Goal: Information Seeking & Learning: Check status

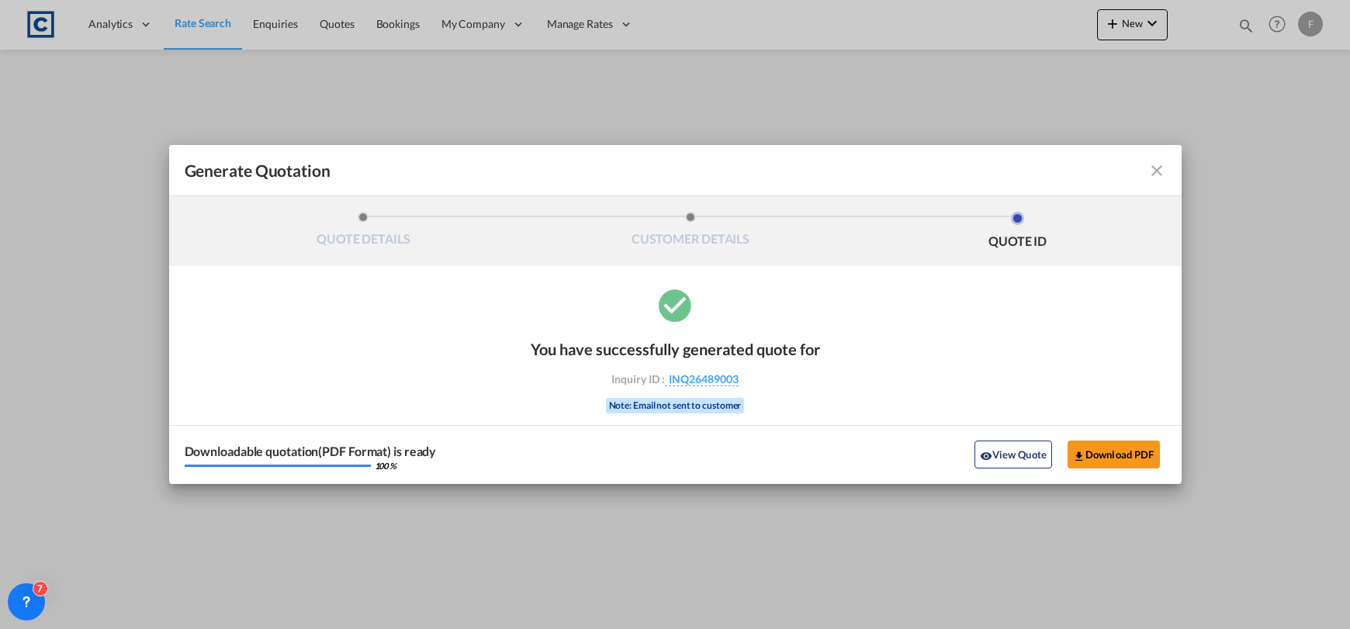
click at [1156, 173] on md-icon "icon-close fg-AAA8AD cursor m-0" at bounding box center [1156, 170] width 19 height 19
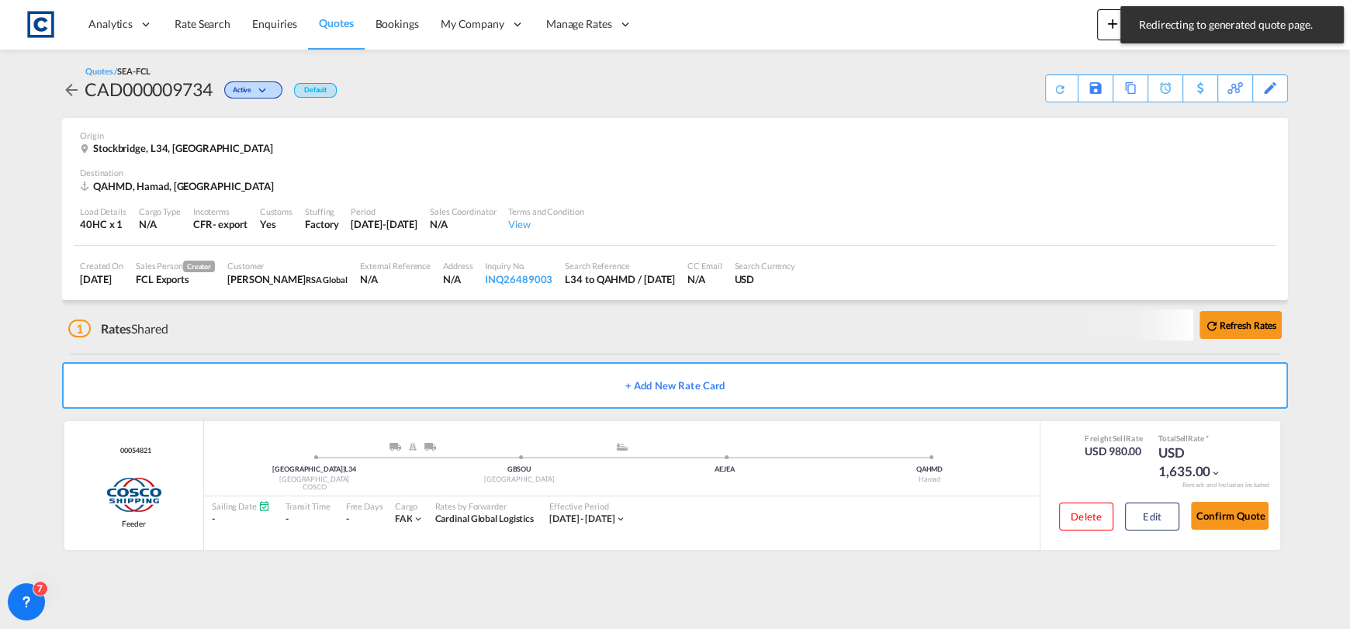
click at [1020, 35] on div "Analytics Reports Dashboard Rate Search Enquiries Quotes Bookings" at bounding box center [674, 24] width 1303 height 48
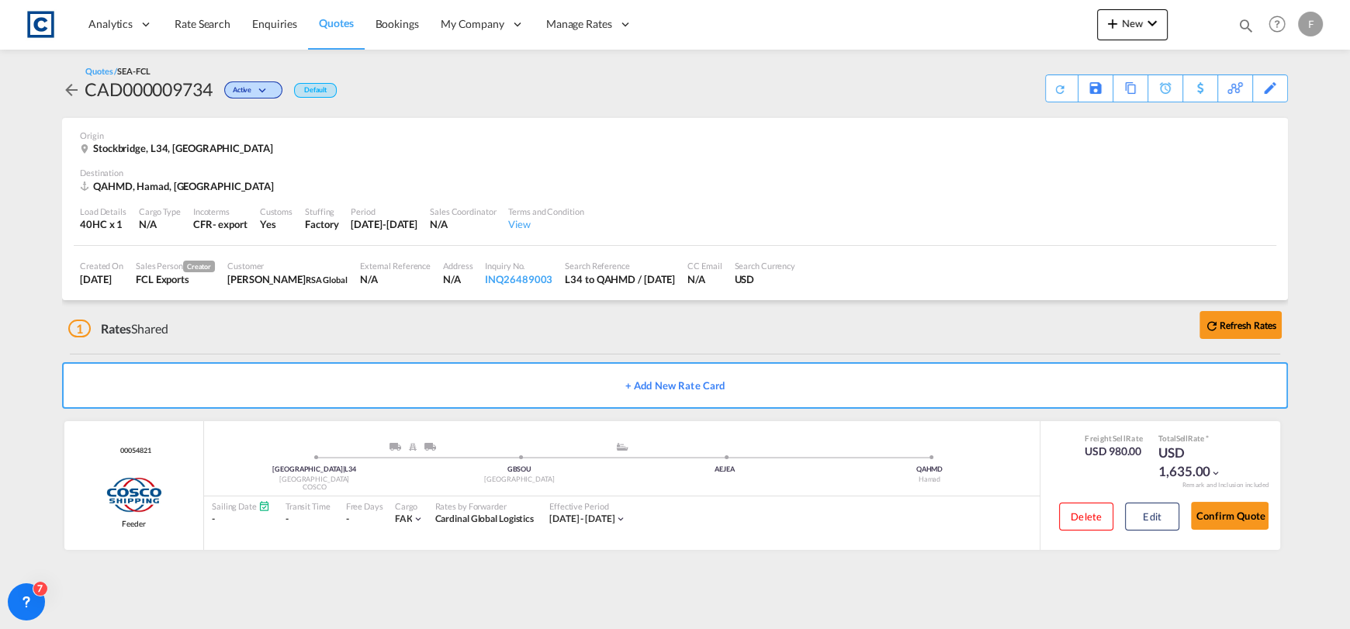
drag, startPoint x: 1222, startPoint y: 27, endPoint x: 1234, endPoint y: 22, distance: 13.3
click at [1225, 26] on md-toast "Redirecting to generated quote page. Press Escape to dismiss." at bounding box center [1232, 25] width 236 height 50
click at [1235, 22] on div "Bookings Quotes Enquiries Help Resources Product Release F My Profile Logout" at bounding box center [1277, 24] width 99 height 48
click at [1239, 20] on md-icon "icon-magnify" at bounding box center [1245, 25] width 17 height 17
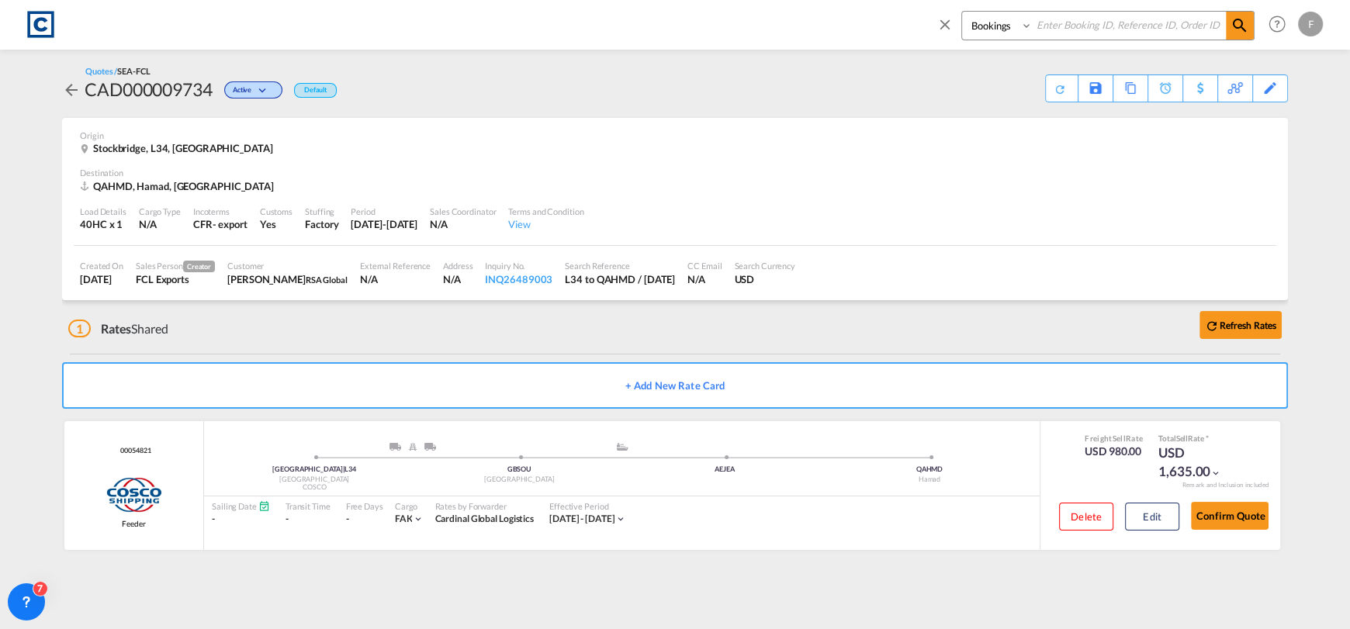
click at [1161, 12] on input at bounding box center [1128, 25] width 193 height 27
paste input "CAD000009734"
type input "CAD000009734"
click at [995, 29] on select "Bookings Quotes Enquiries" at bounding box center [999, 26] width 74 height 28
select select "Quotes"
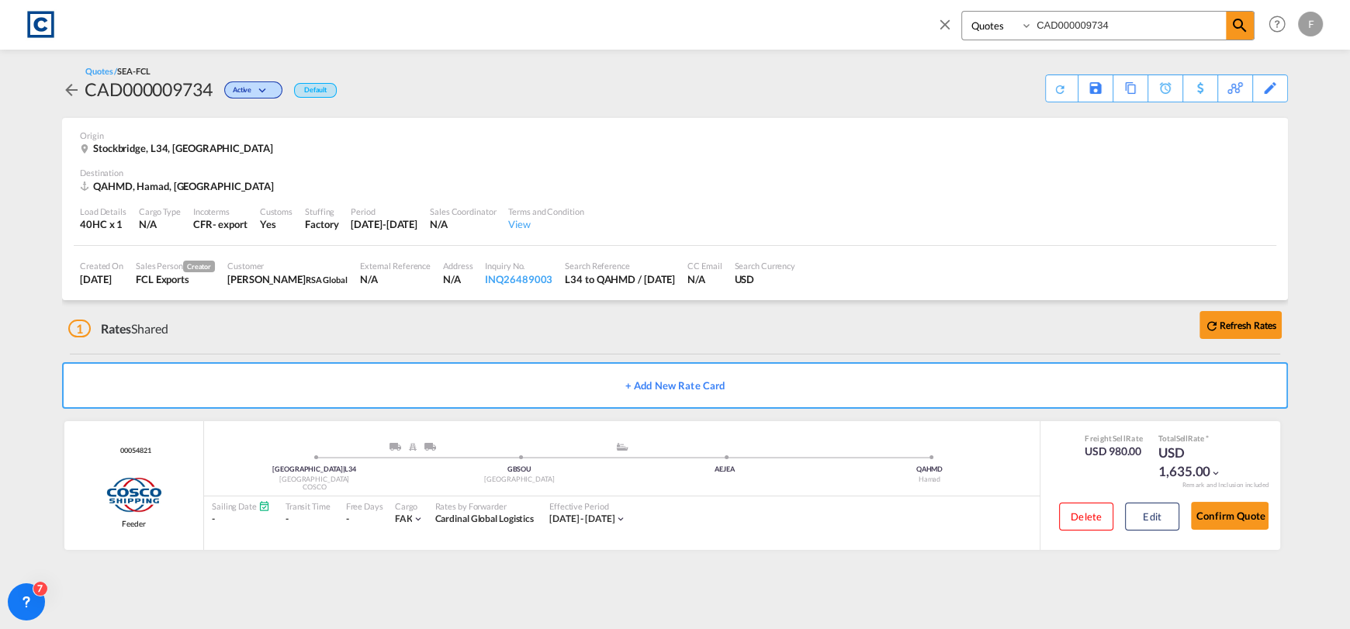
click at [962, 12] on select "Bookings Quotes Enquiries" at bounding box center [999, 26] width 74 height 28
click at [1249, 33] on span at bounding box center [1239, 26] width 28 height 28
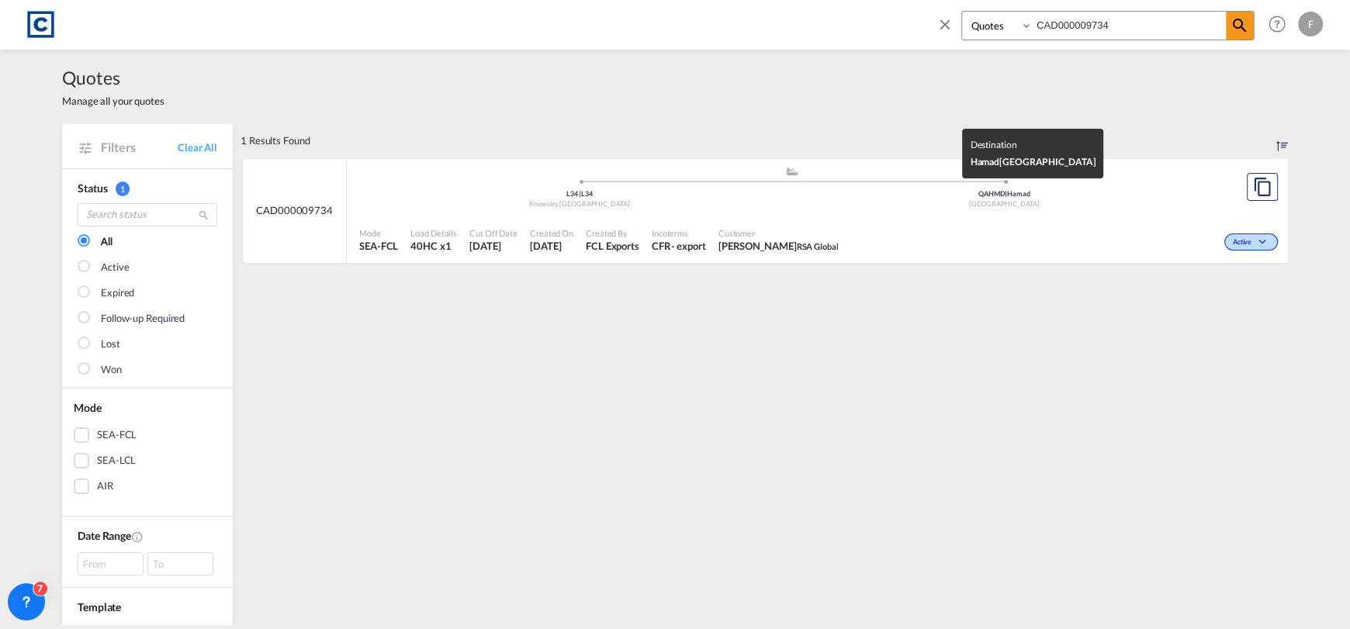
click at [946, 199] on div "[GEOGRAPHIC_DATA]" at bounding box center [1004, 204] width 425 height 10
